Goal: Information Seeking & Learning: Learn about a topic

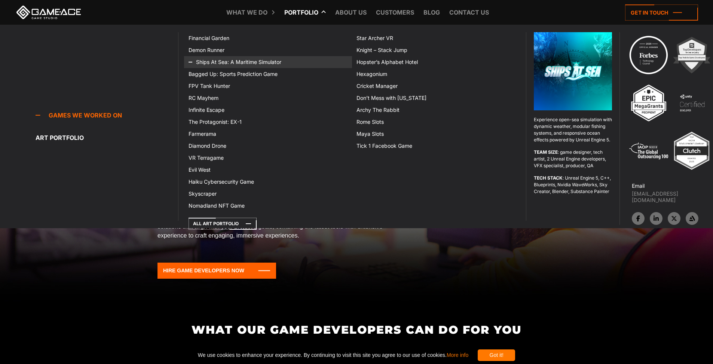
click at [211, 59] on link "Ships At Sea: A Maritime Simulator" at bounding box center [268, 62] width 168 height 12
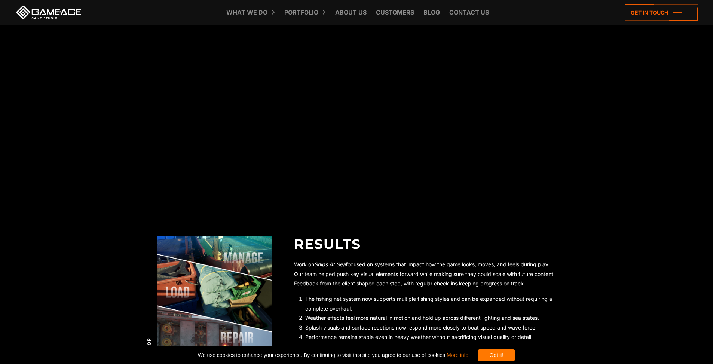
scroll to position [1653, 0]
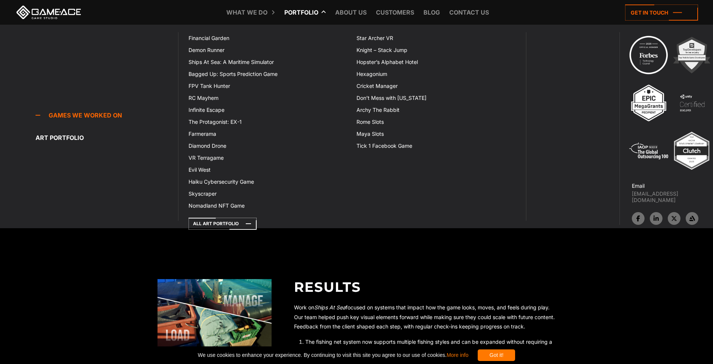
click at [295, 12] on link "Portfolio" at bounding box center [302, 12] width 42 height 25
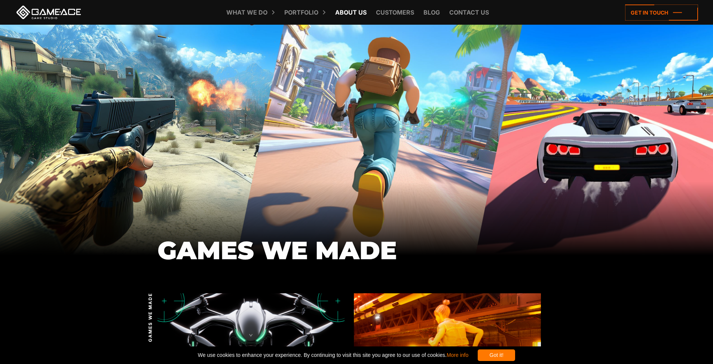
click at [353, 13] on link "About Us" at bounding box center [350, 12] width 39 height 25
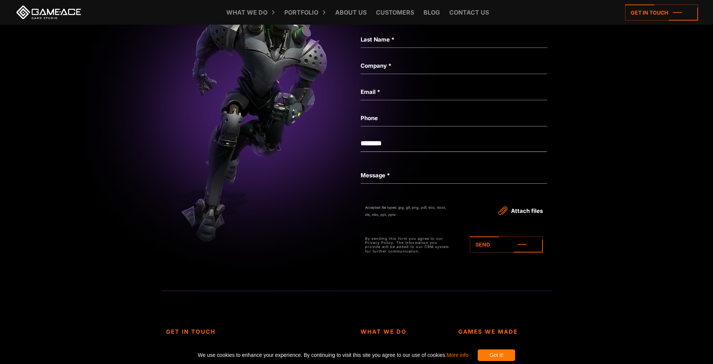
scroll to position [2584, 0]
